Goal: Transaction & Acquisition: Purchase product/service

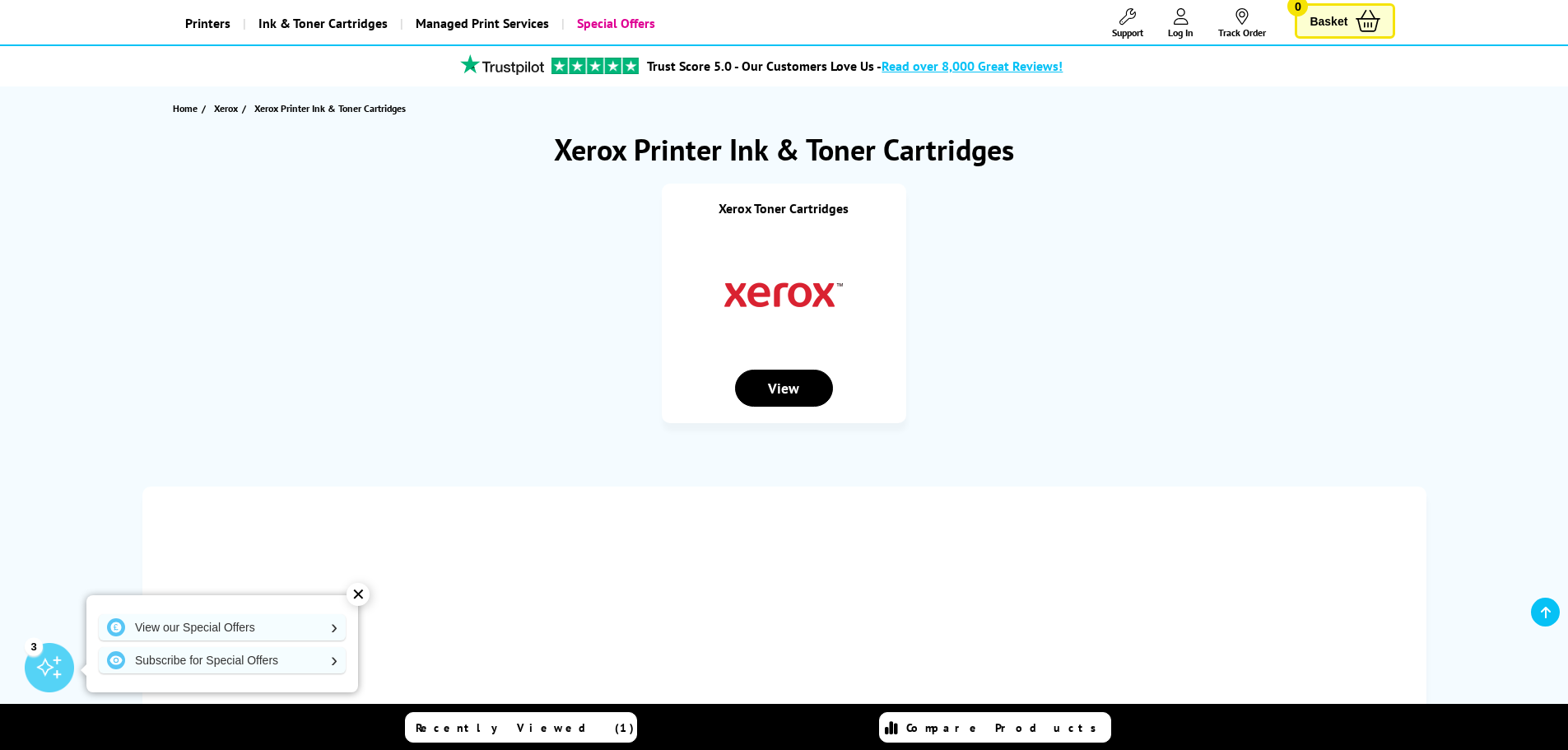
scroll to position [83, 0]
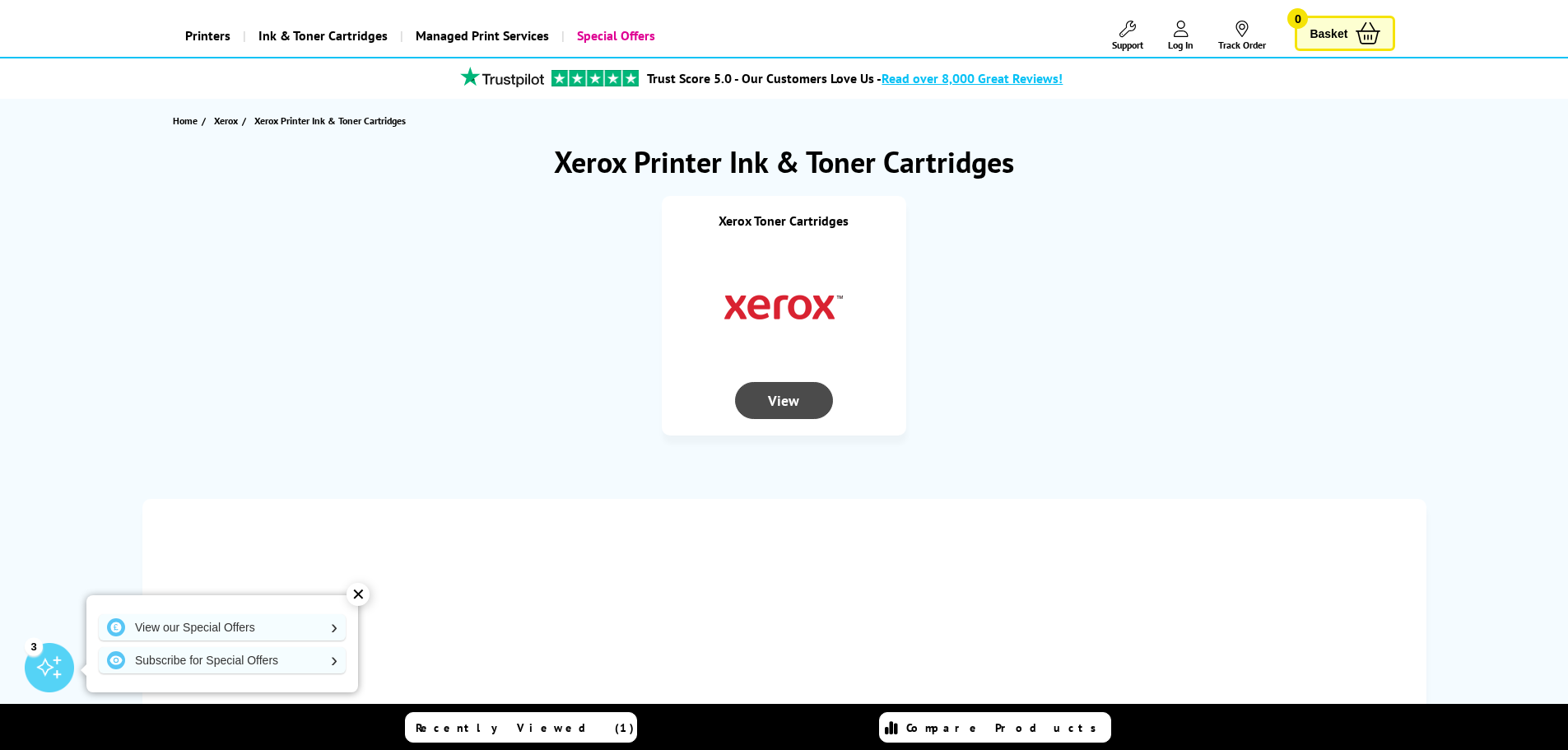
click at [791, 401] on div "View" at bounding box center [783, 400] width 97 height 37
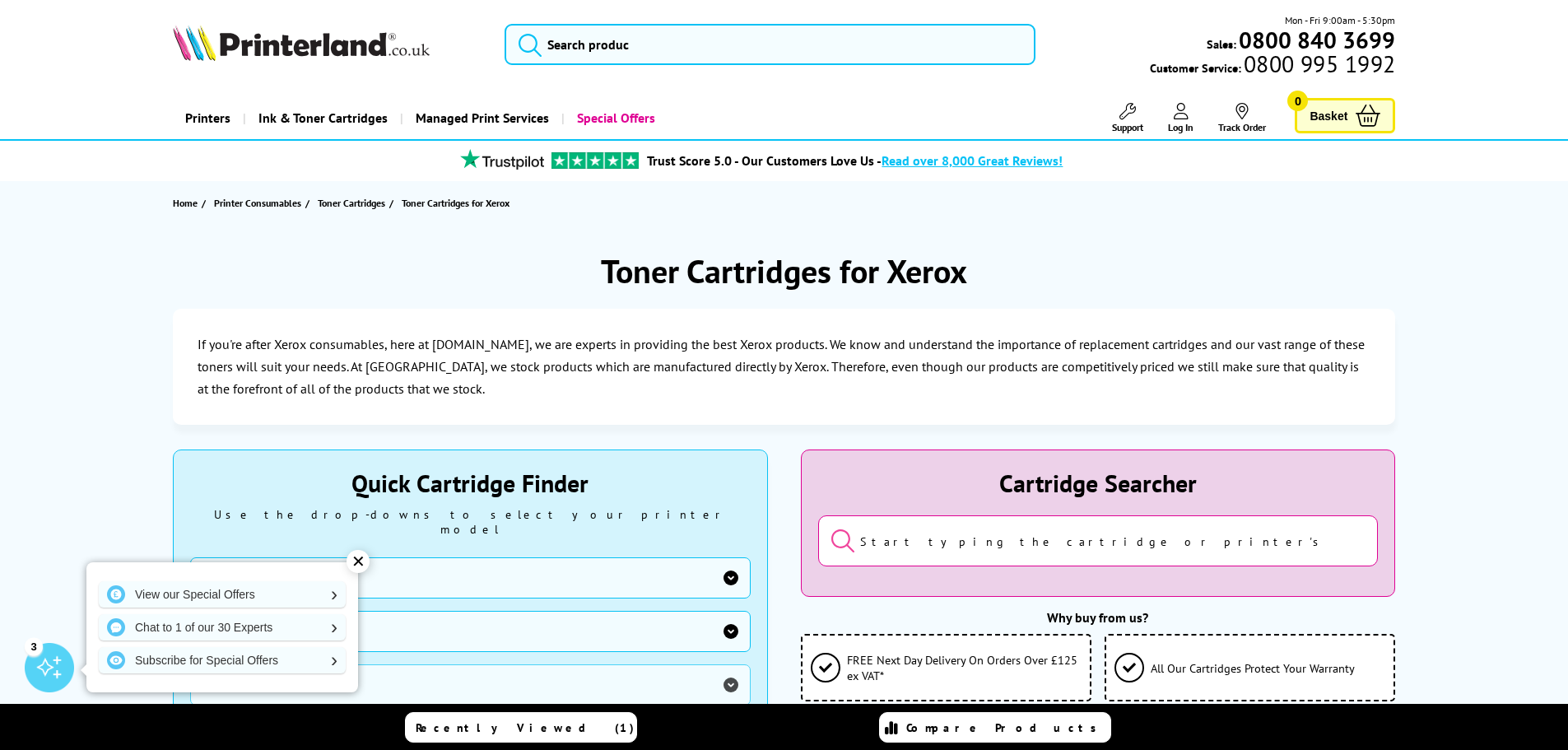
click at [731, 564] on select "Manufacturer Brother Canon Cubify Dell Dymo Epson HP Kodak Konica Minolta Kyoce…" at bounding box center [470, 577] width 560 height 41
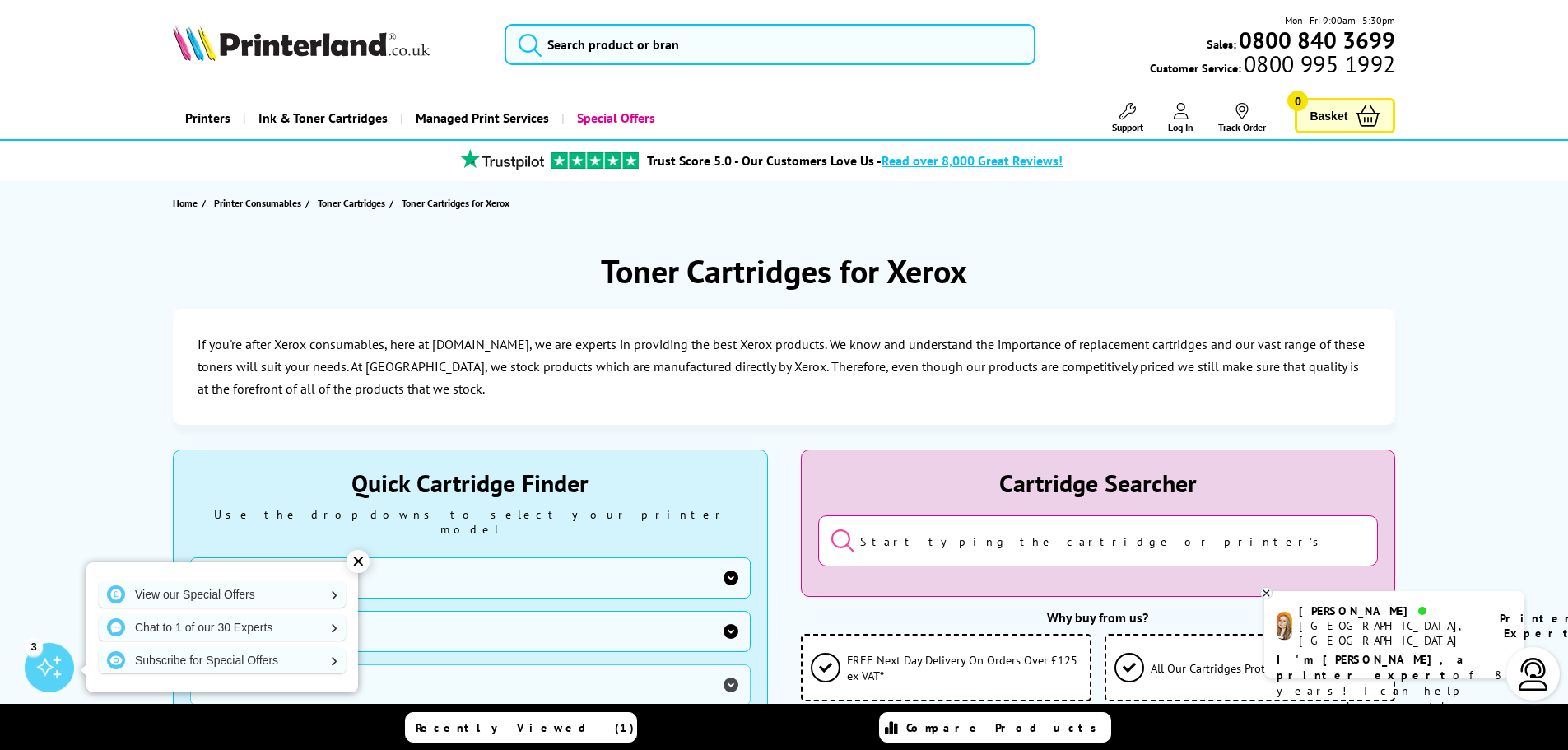
click at [190, 557] on select "Manufacturer Brother Canon Cubify Dell Dymo Epson HP Kodak Konica Minolta Kyoce…" at bounding box center [470, 577] width 560 height 41
click at [730, 614] on select "Printer Series B Series C Series Colorqube Series Colour Series DocuPrint Serie…" at bounding box center [470, 631] width 560 height 41
select select "37232"
click at [190, 611] on select "Printer Series B Series C Series Colorqube Series Colour Series DocuPrint Serie…" at bounding box center [470, 631] width 560 height 41
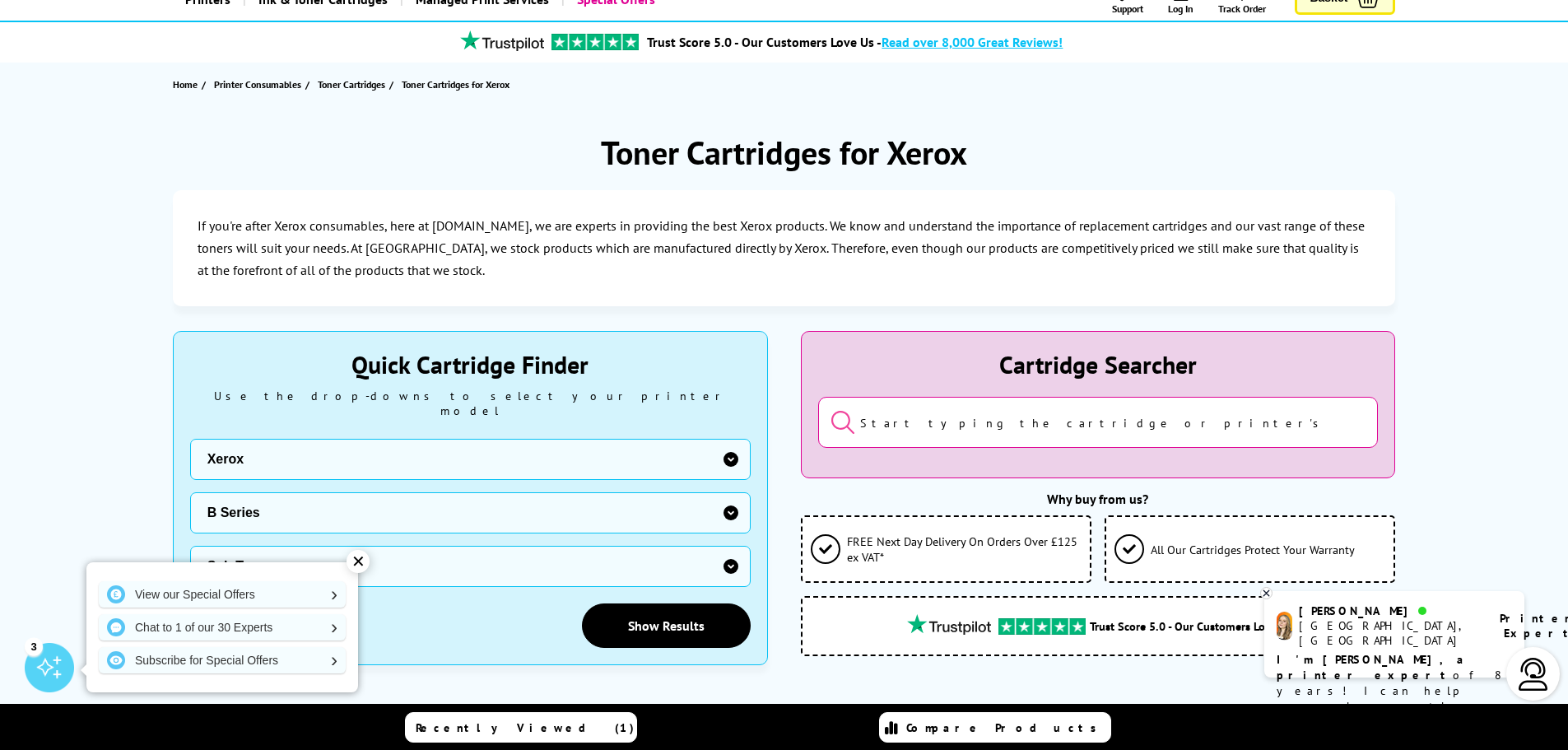
scroll to position [164, 0]
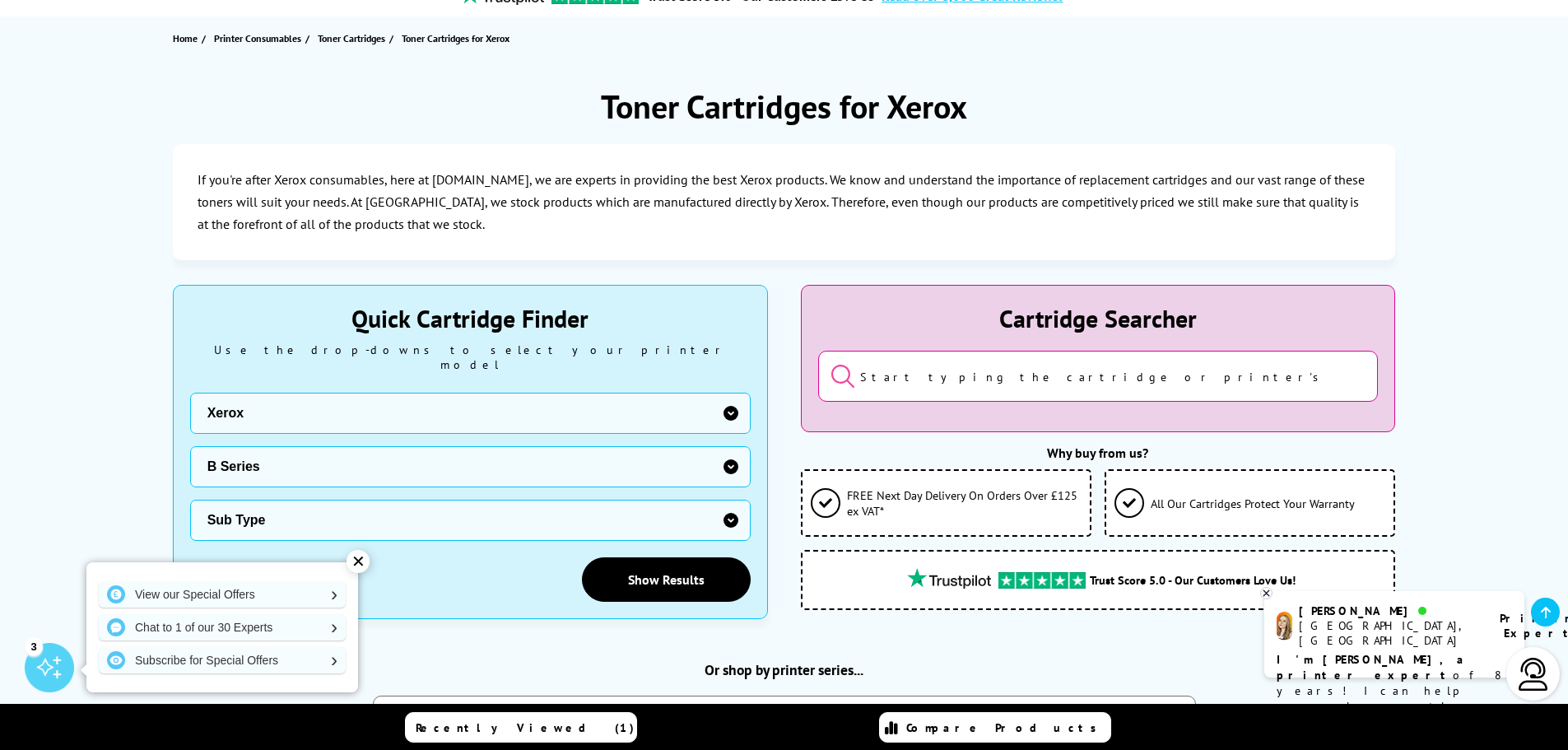
click at [354, 560] on div "✕" at bounding box center [358, 561] width 23 height 23
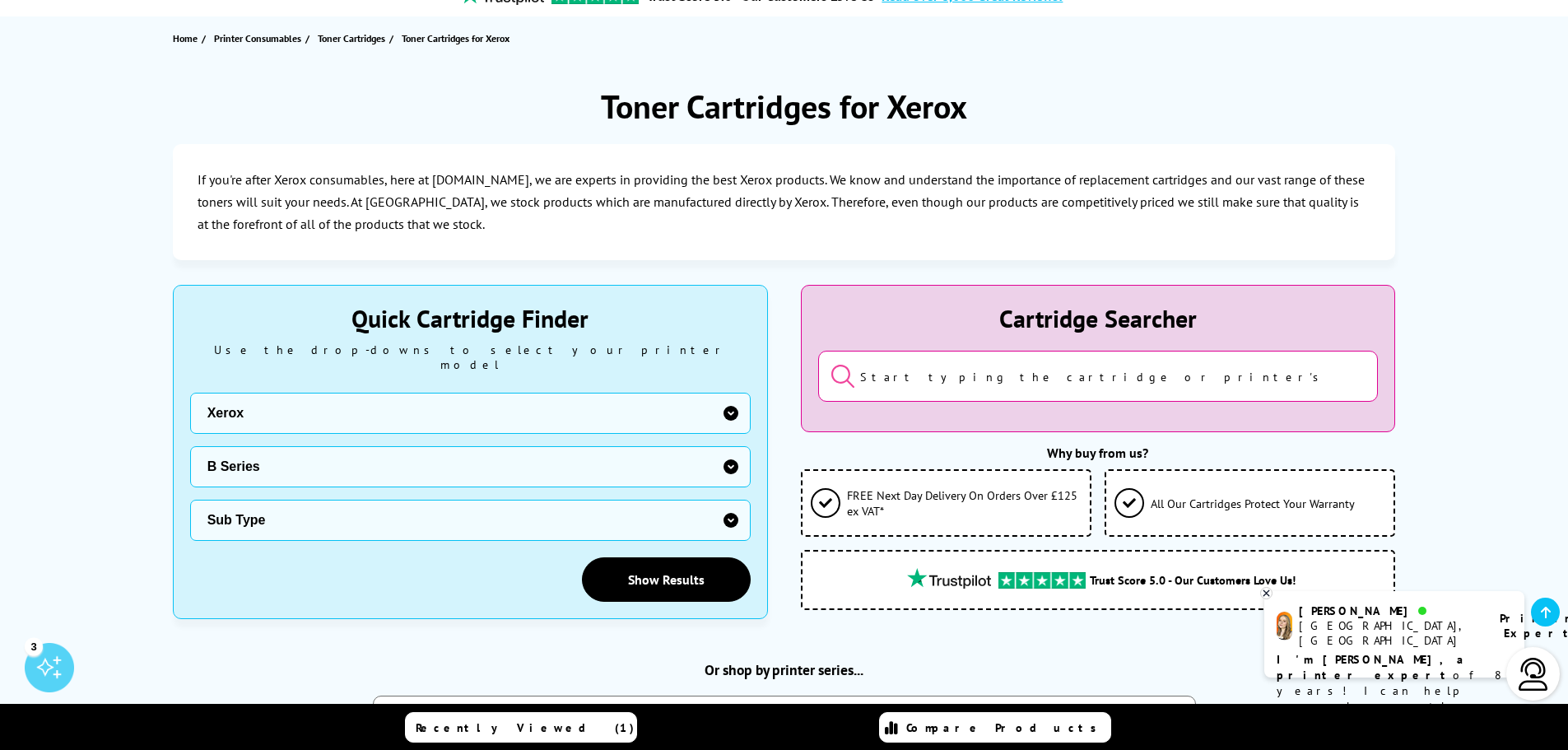
click at [731, 510] on select "Sub Type Xerox B205 Xerox B210 Xerox B215 Xerox B225 Xerox B230 Xerox B235 Xero…" at bounding box center [470, 520] width 560 height 41
select select "38174"
click at [190, 499] on select "Sub Type Xerox B205 Xerox B210 Xerox B215 Xerox B225 Xerox B230 Xerox B235 Xero…" at bounding box center [470, 520] width 560 height 41
click at [660, 561] on link "Show Results" at bounding box center [667, 579] width 169 height 44
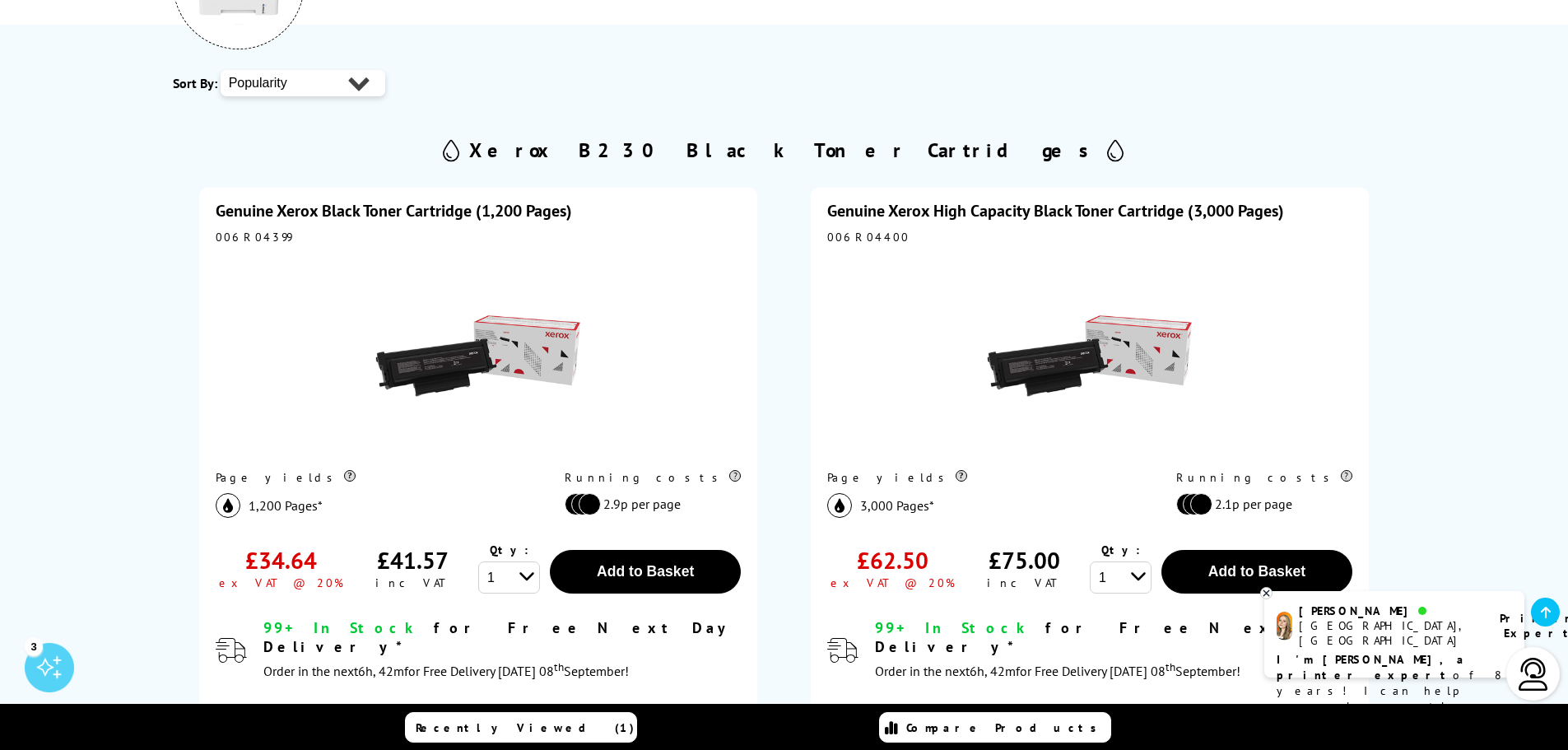
scroll to position [329, 0]
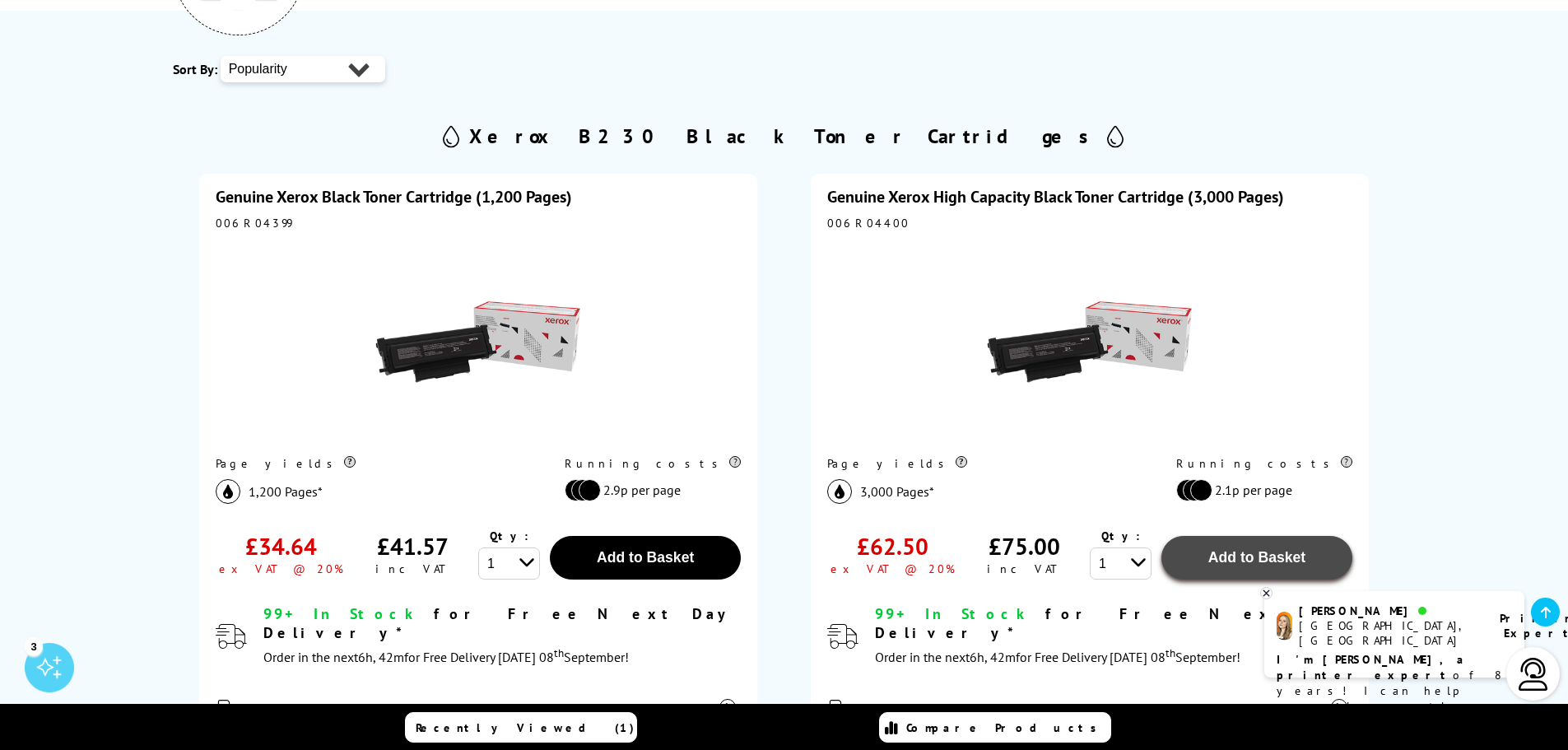
click at [1232, 560] on span "Add to Basket" at bounding box center [1257, 556] width 97 height 16
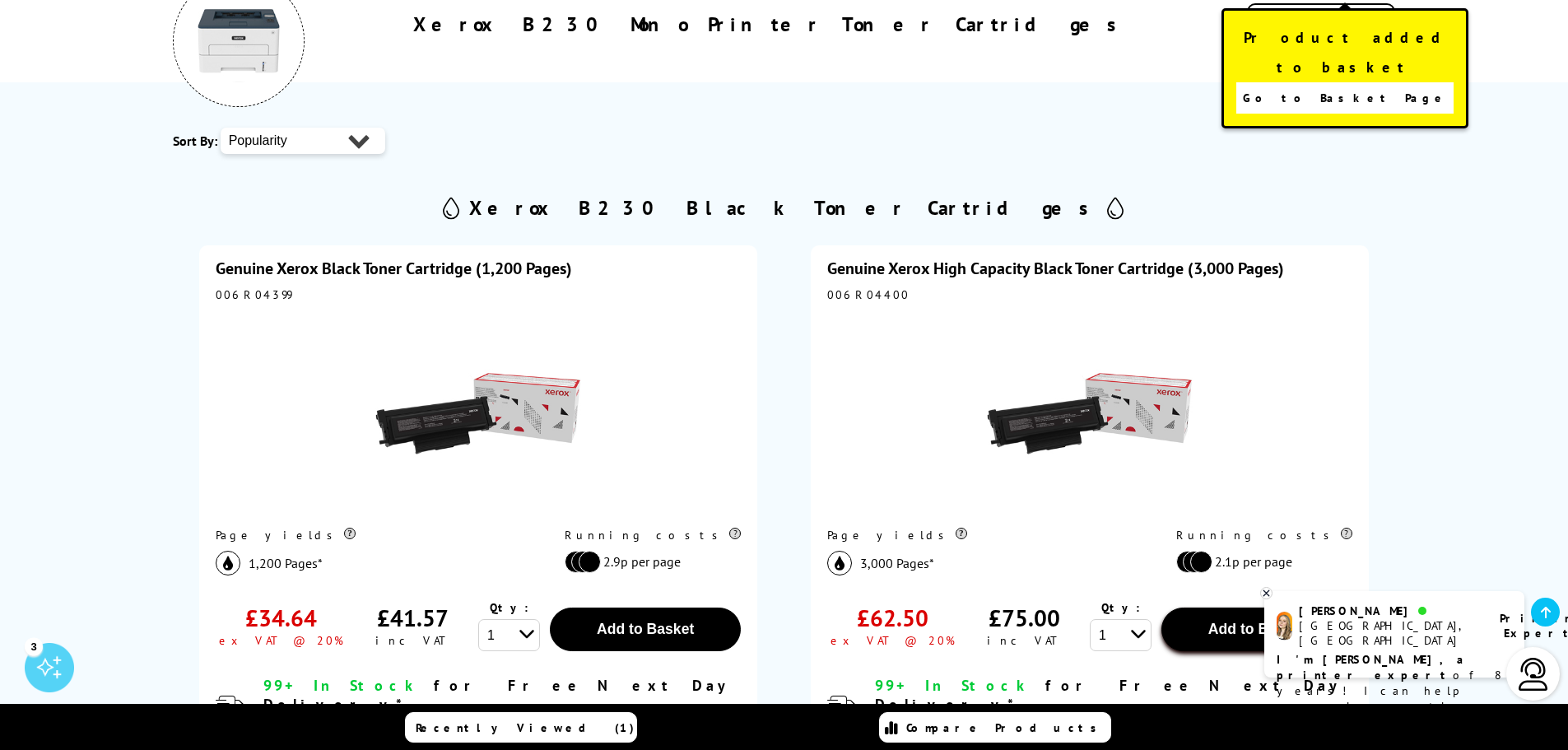
scroll to position [0, 0]
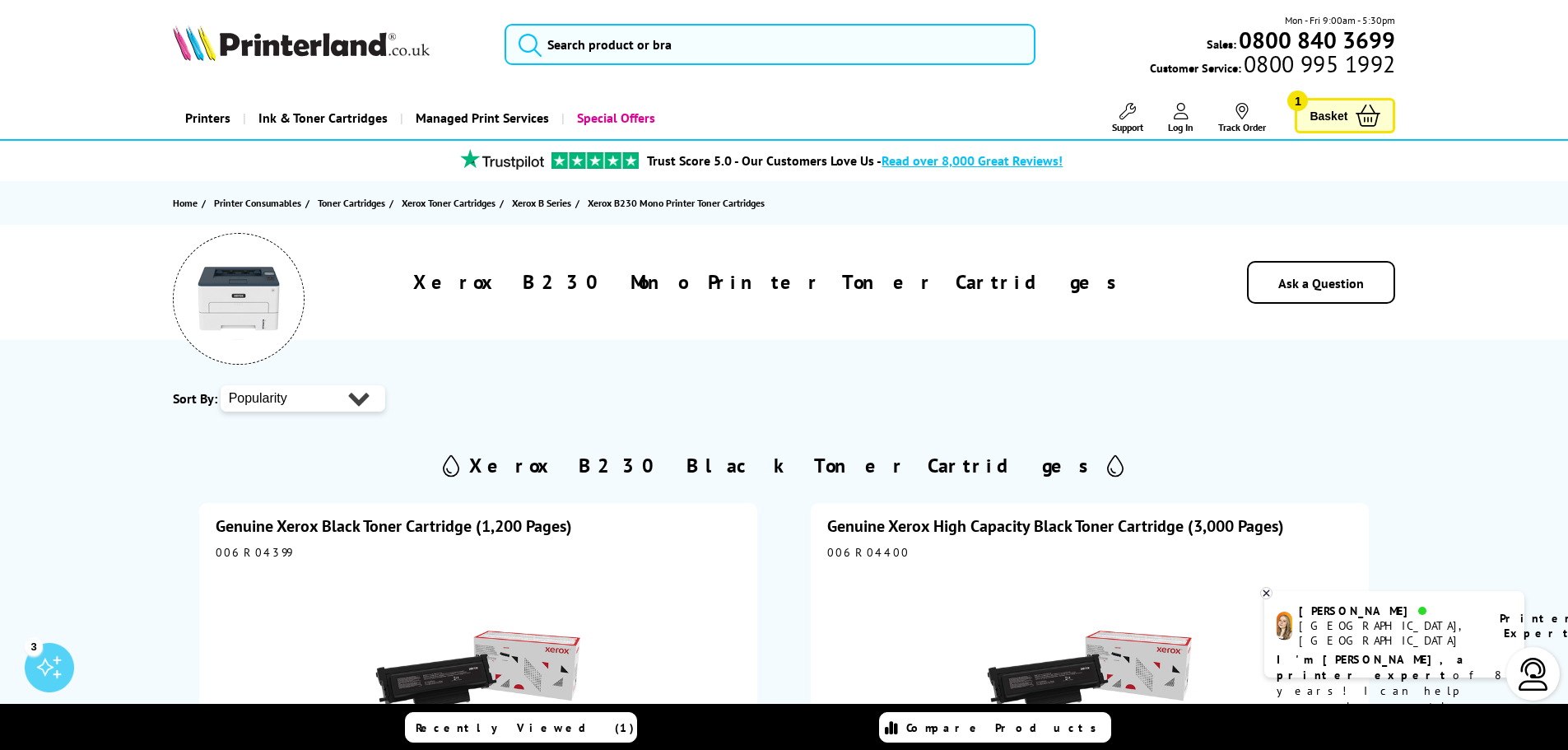
click at [1356, 114] on icon at bounding box center [1368, 115] width 25 height 22
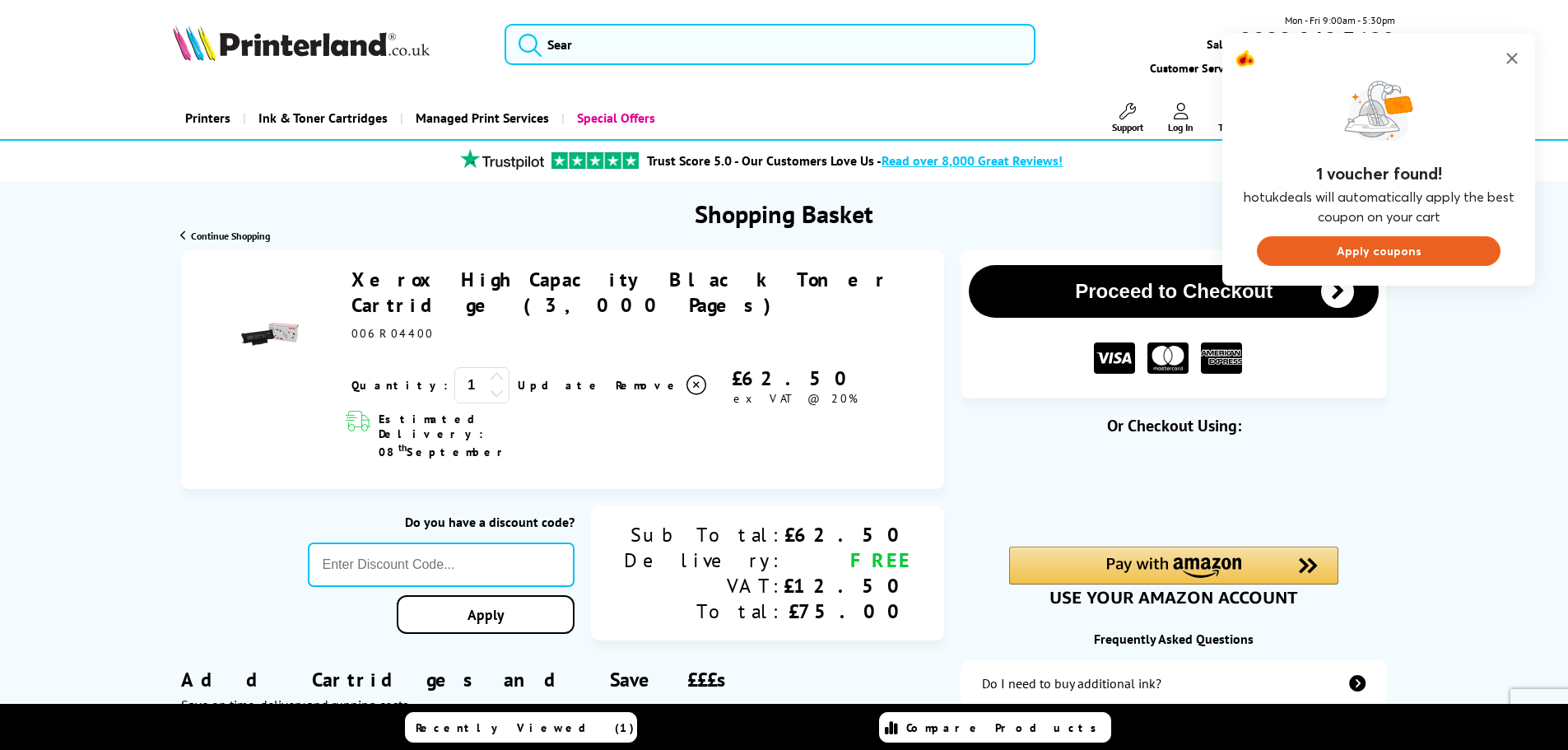
click at [1371, 247] on button "Apply coupons" at bounding box center [1379, 251] width 244 height 30
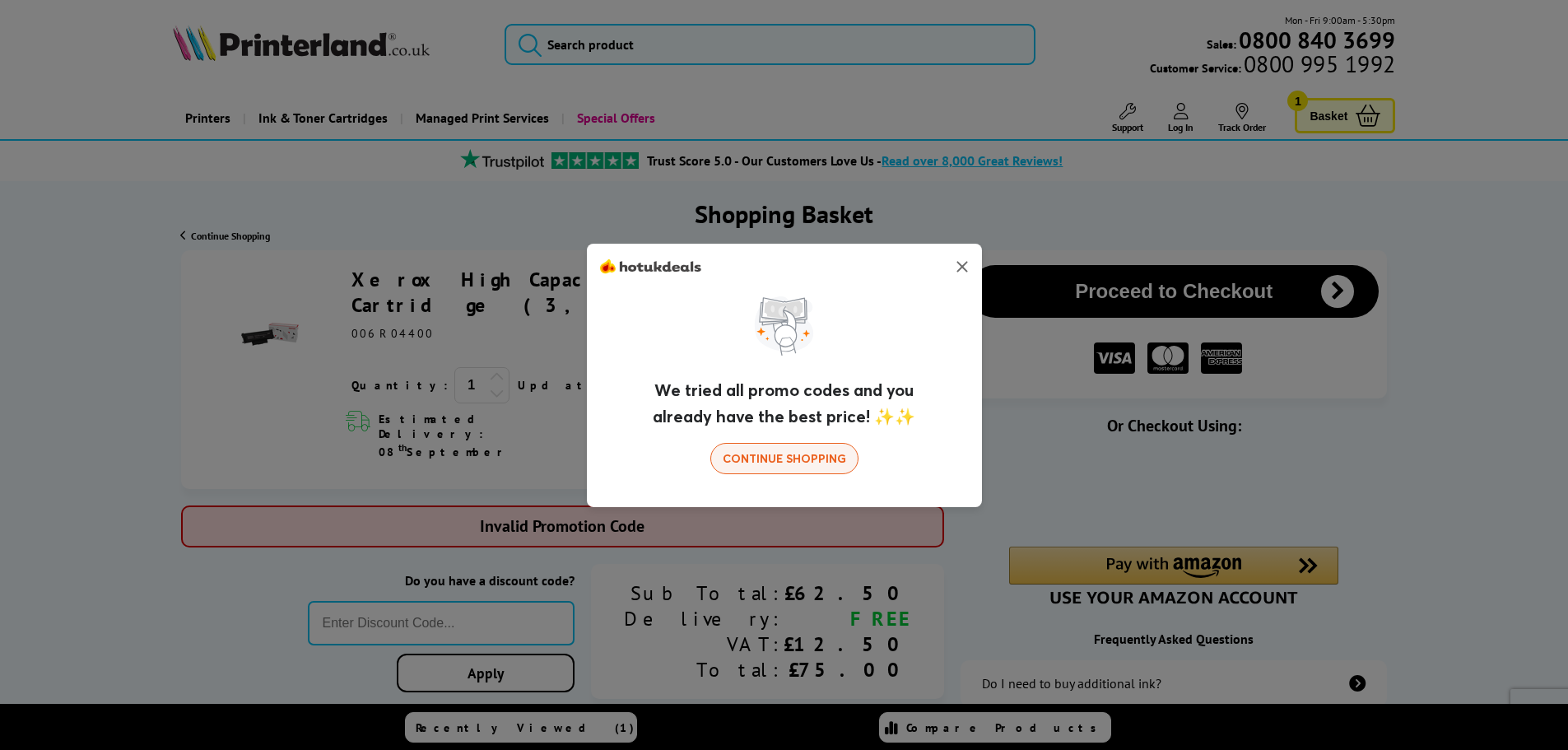
click at [766, 463] on button "Continue shopping" at bounding box center [784, 458] width 148 height 32
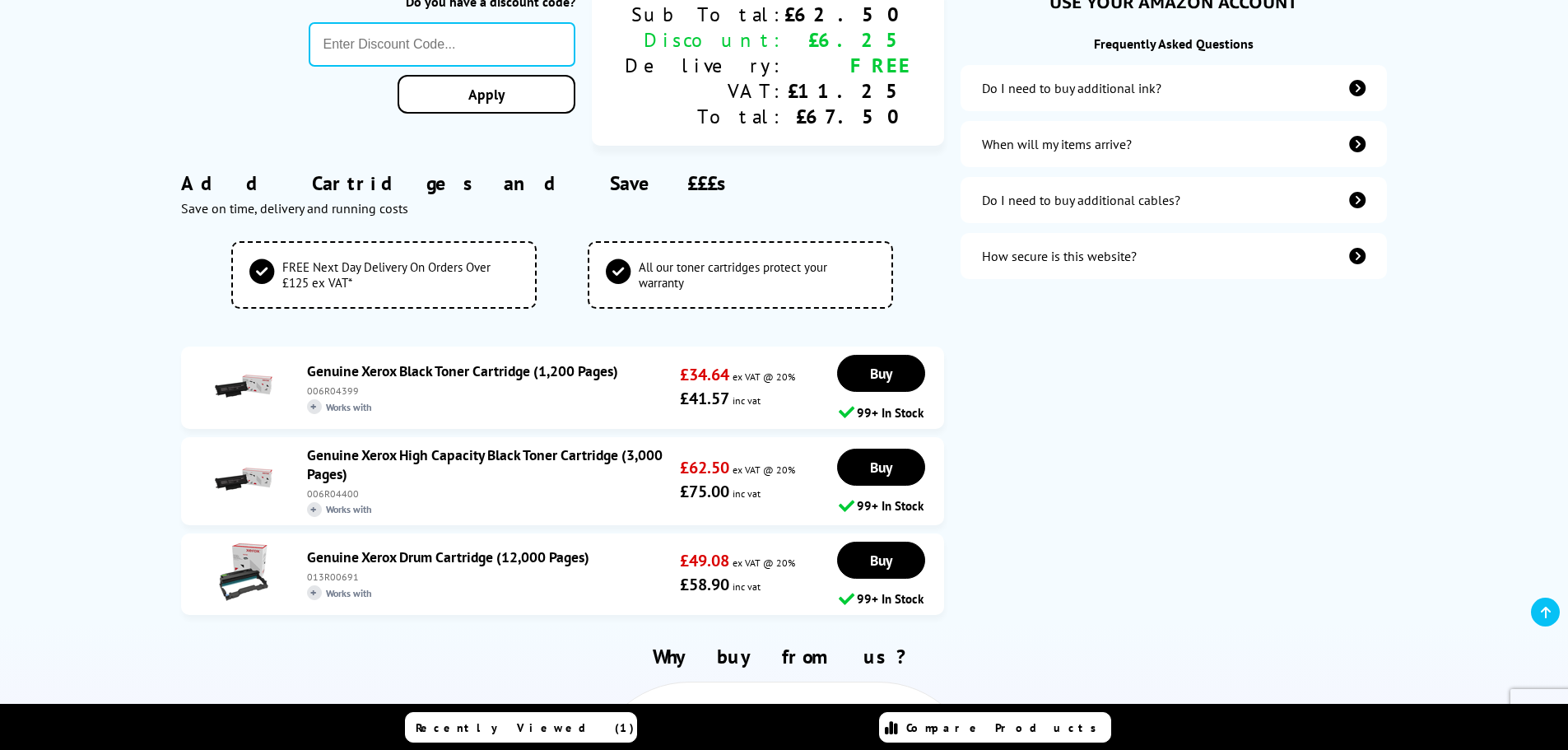
scroll to position [576, 0]
